Goal: Task Accomplishment & Management: Complete application form

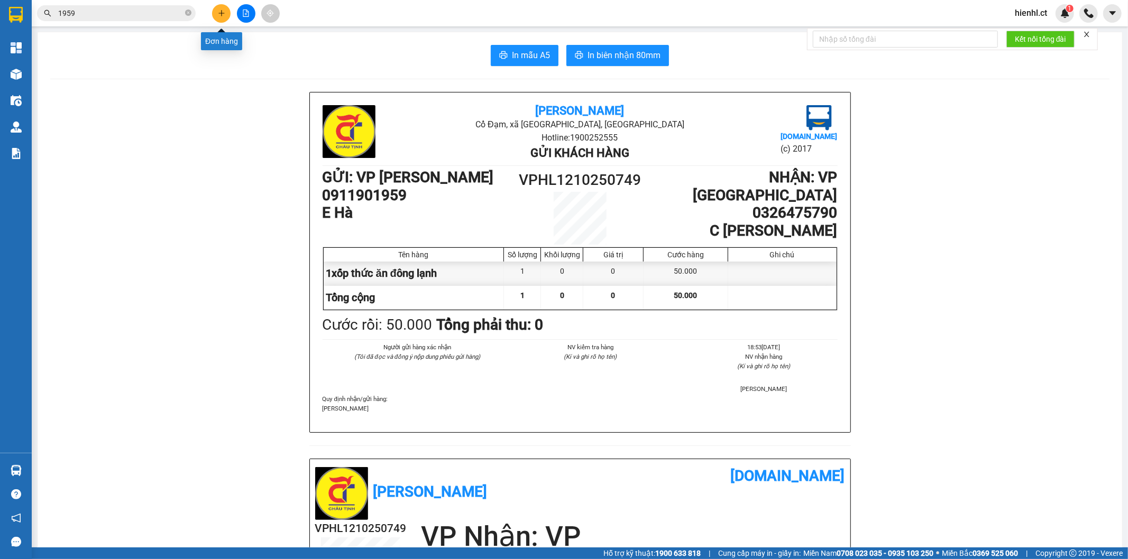
click at [218, 12] on icon "plus" at bounding box center [221, 13] width 7 height 7
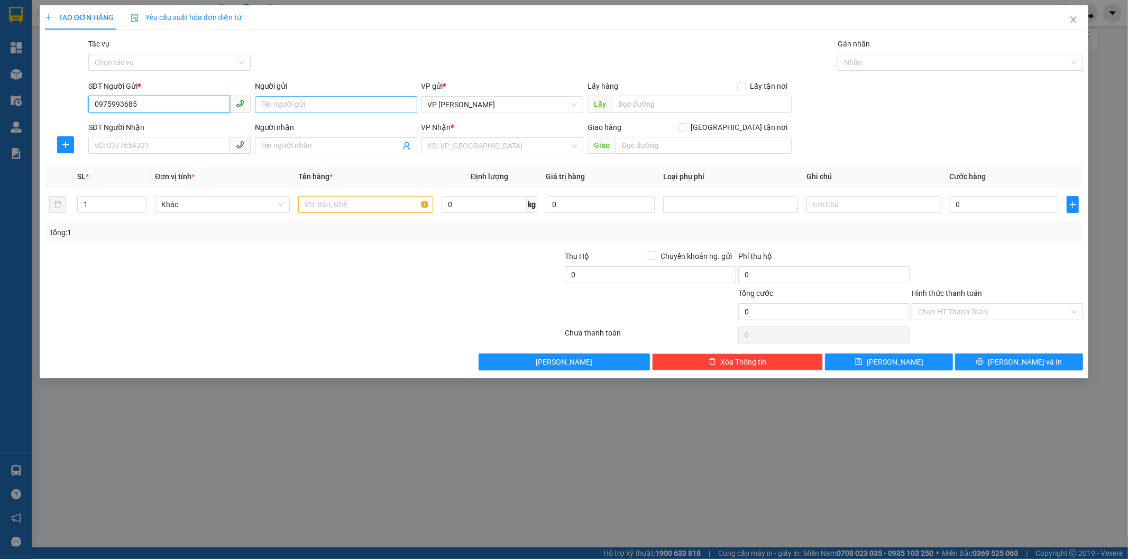
type input "0975993685"
click at [320, 109] on input "Người gửi" at bounding box center [336, 104] width 162 height 17
type input "C Tình"
click at [165, 145] on input "SĐT Người Nhận" at bounding box center [159, 145] width 142 height 17
type input "0912776592"
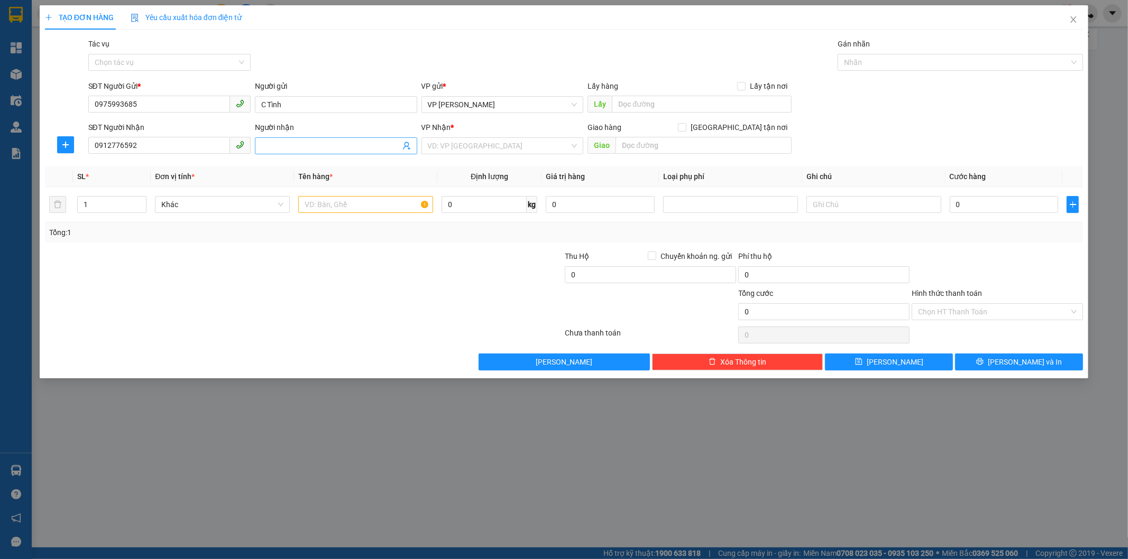
click at [292, 143] on input "Người nhận" at bounding box center [330, 146] width 139 height 12
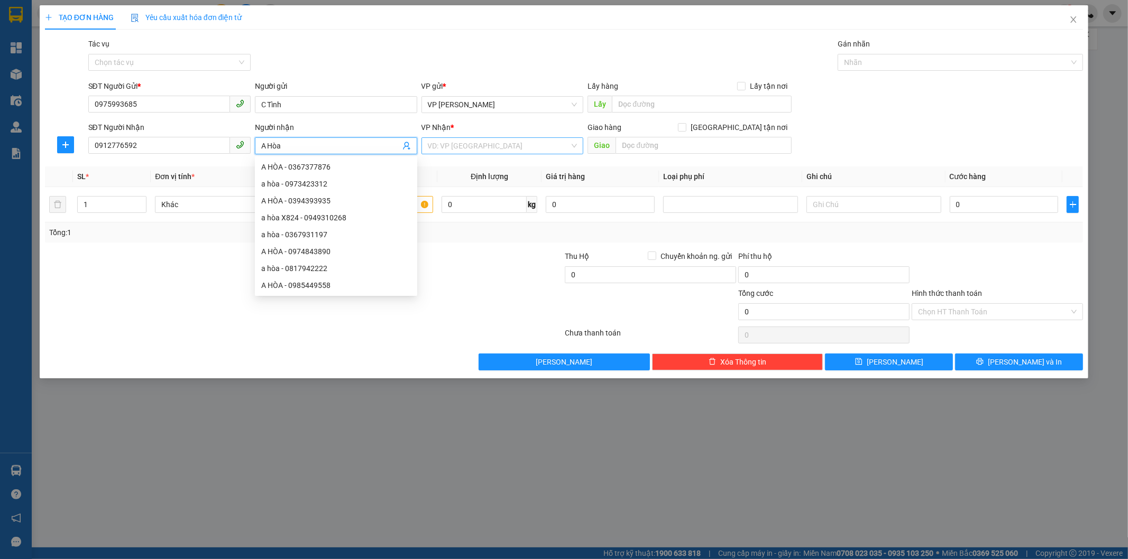
type input "A Hòa"
click at [484, 141] on input "search" at bounding box center [499, 146] width 142 height 16
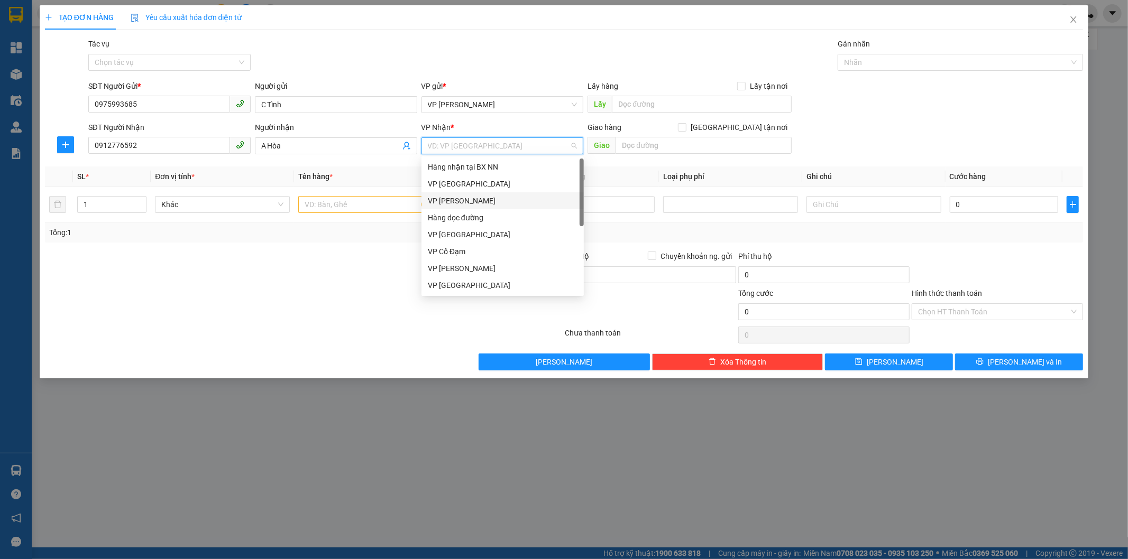
click at [479, 202] on div "VP [PERSON_NAME]" at bounding box center [503, 201] width 150 height 12
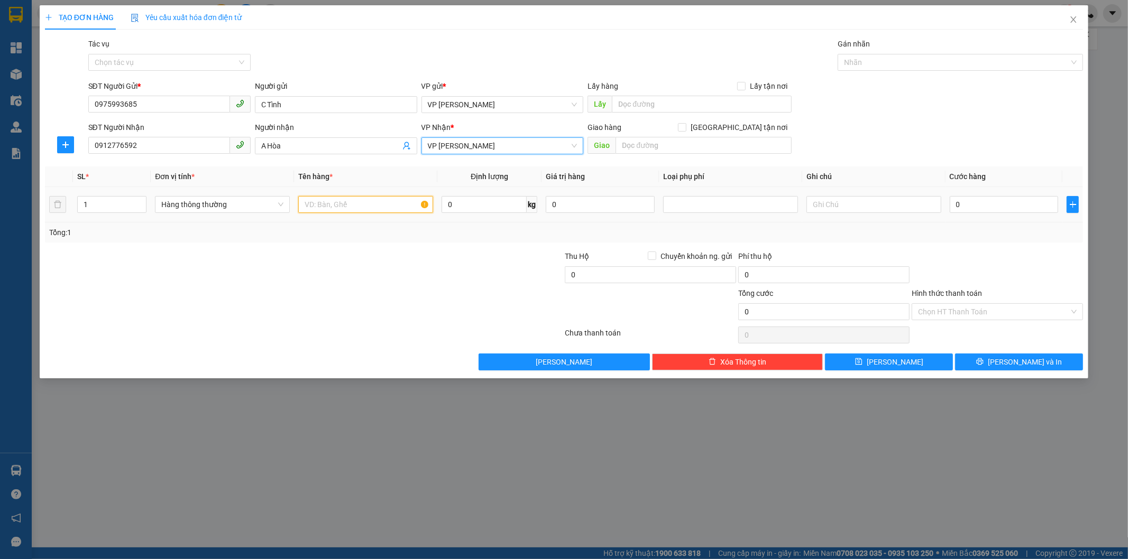
click at [339, 212] on input "text" at bounding box center [365, 204] width 135 height 17
type input "bọc đen"
click at [972, 211] on input "0" at bounding box center [1003, 204] width 109 height 17
type input "3"
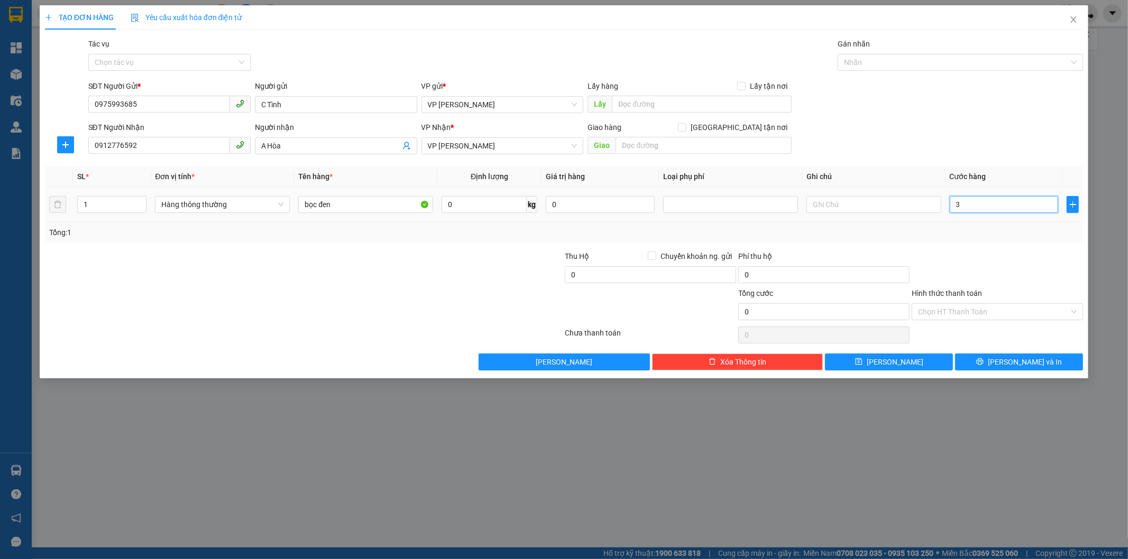
type input "3"
type input "30"
type input "300"
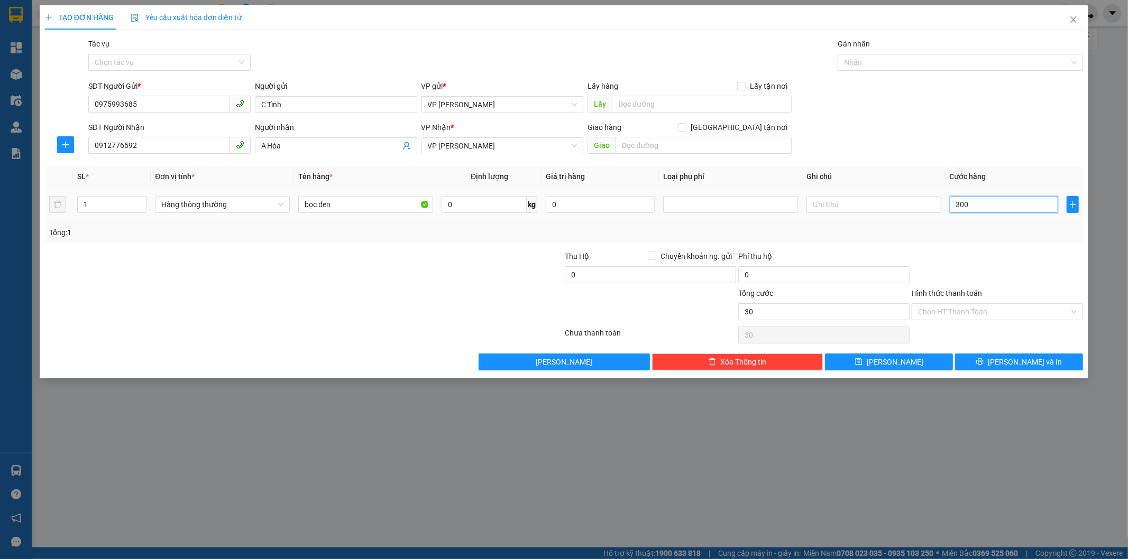
type input "300"
type input "3.000"
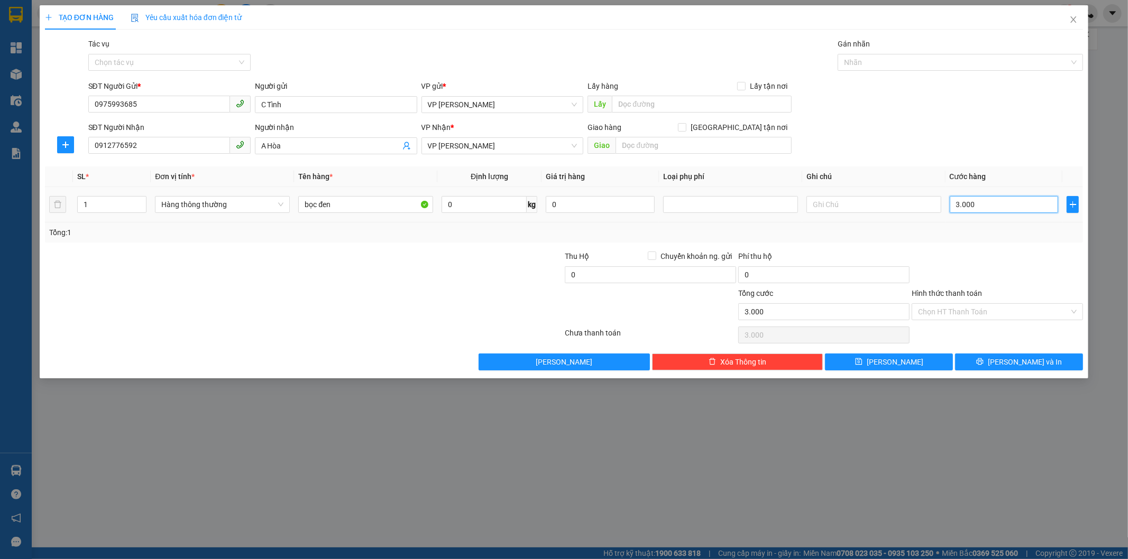
type input "30.000"
click at [960, 316] on input "Hình thức thanh toán" at bounding box center [993, 312] width 151 height 16
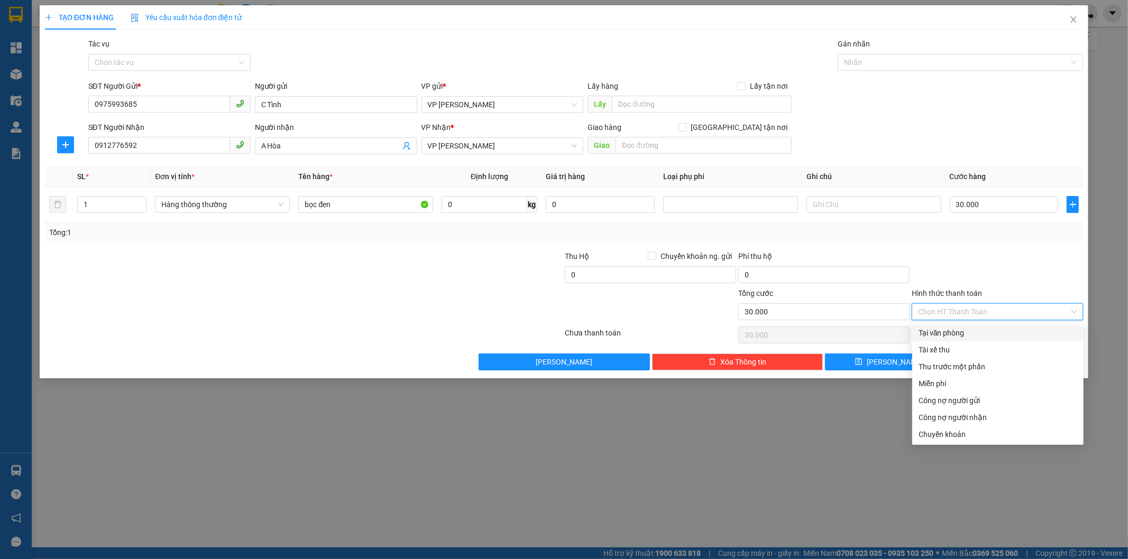
click at [960, 336] on div "Tại văn phòng" at bounding box center [997, 333] width 159 height 12
type input "0"
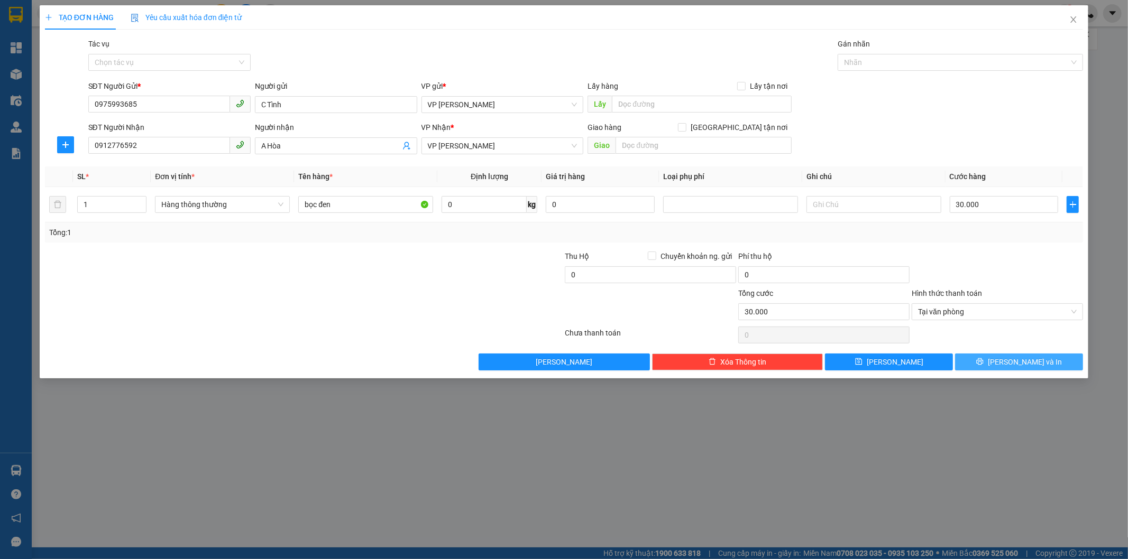
click at [983, 365] on icon "printer" at bounding box center [979, 361] width 7 height 7
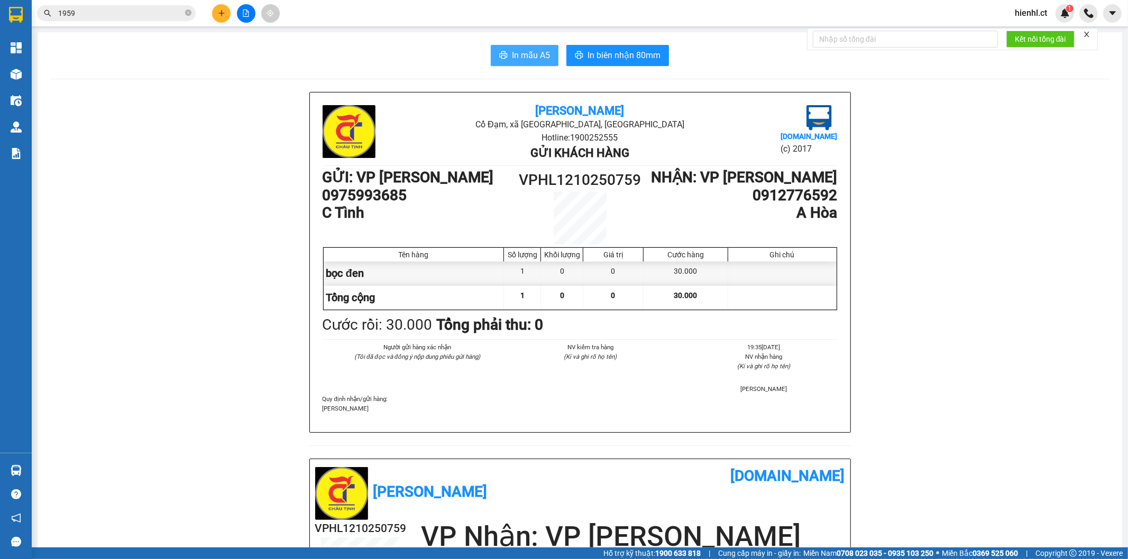
click at [525, 56] on span "In mẫu A5" at bounding box center [531, 55] width 38 height 13
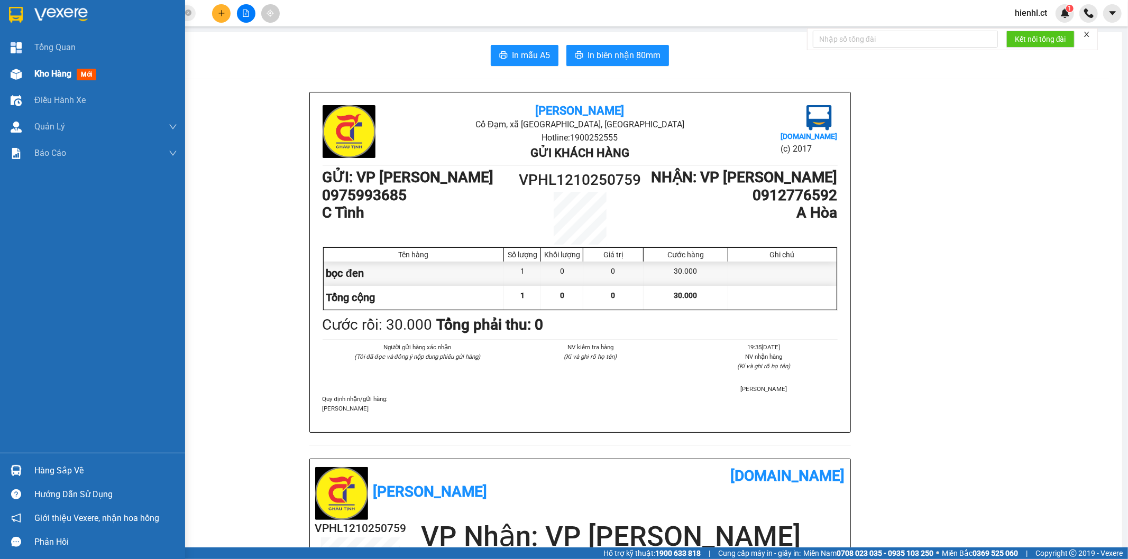
click at [23, 74] on div at bounding box center [16, 74] width 19 height 19
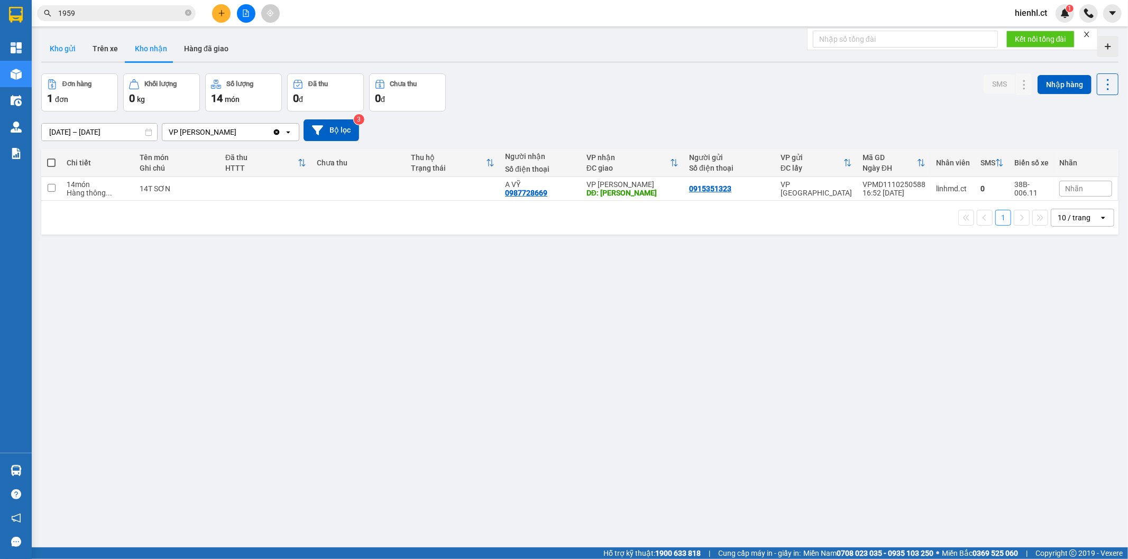
click at [75, 46] on button "Kho gửi" at bounding box center [62, 48] width 43 height 25
